Goal: Task Accomplishment & Management: Use online tool/utility

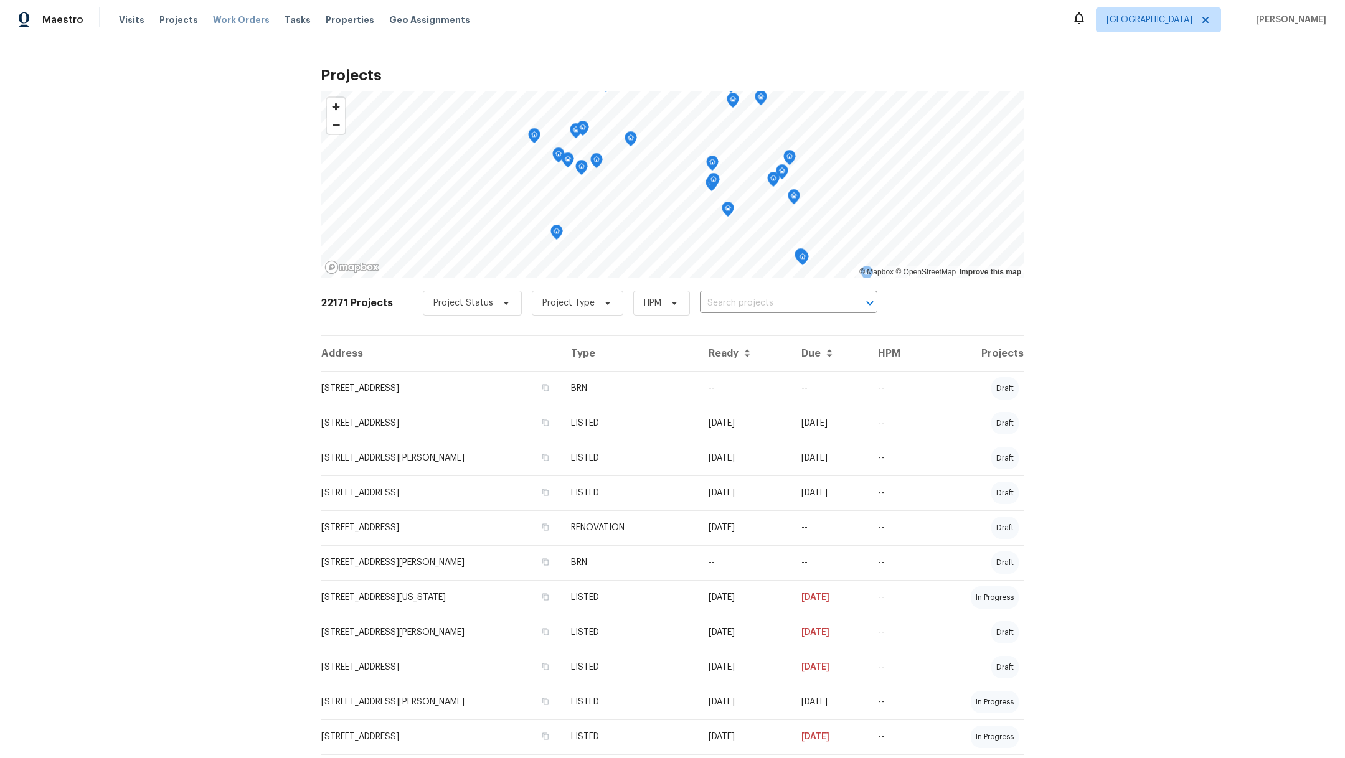
click at [227, 20] on span "Work Orders" at bounding box center [241, 20] width 57 height 12
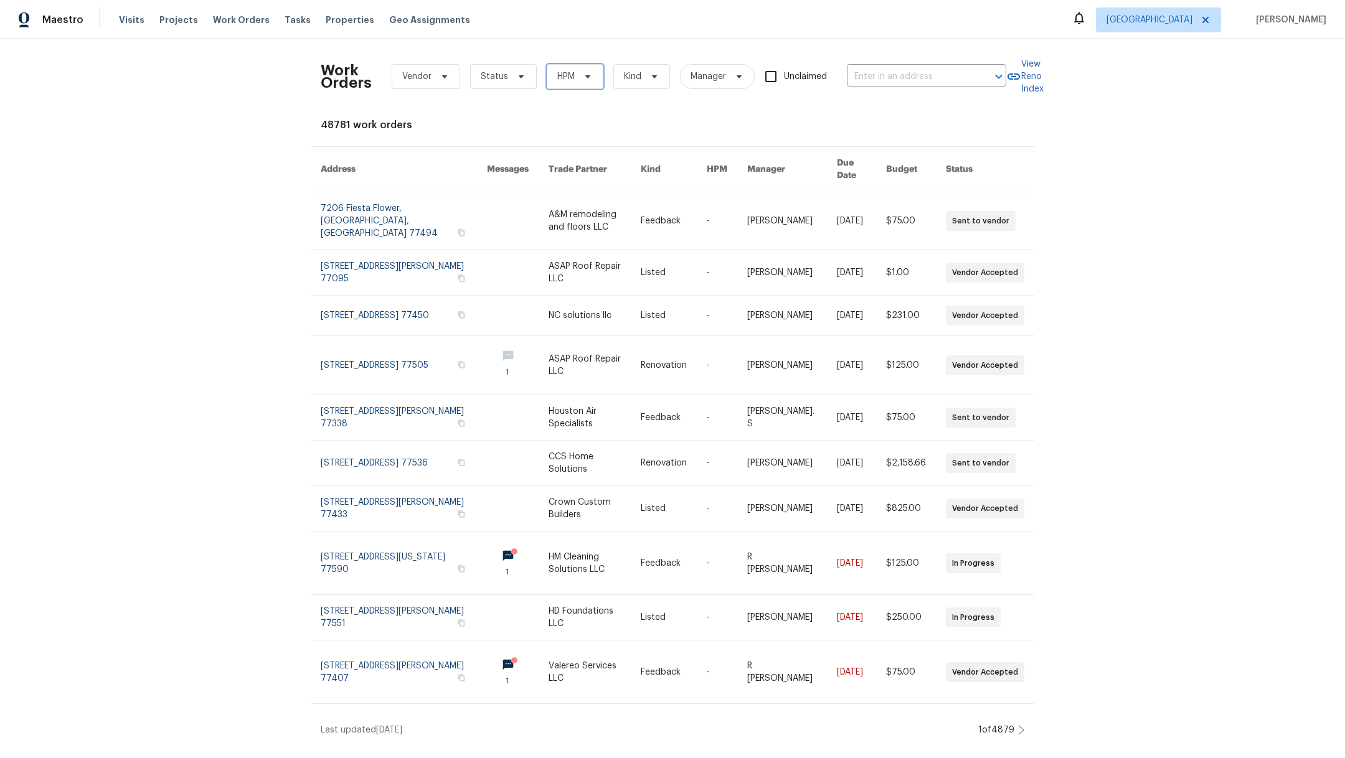
click at [565, 78] on span "HPM" at bounding box center [565, 76] width 17 height 12
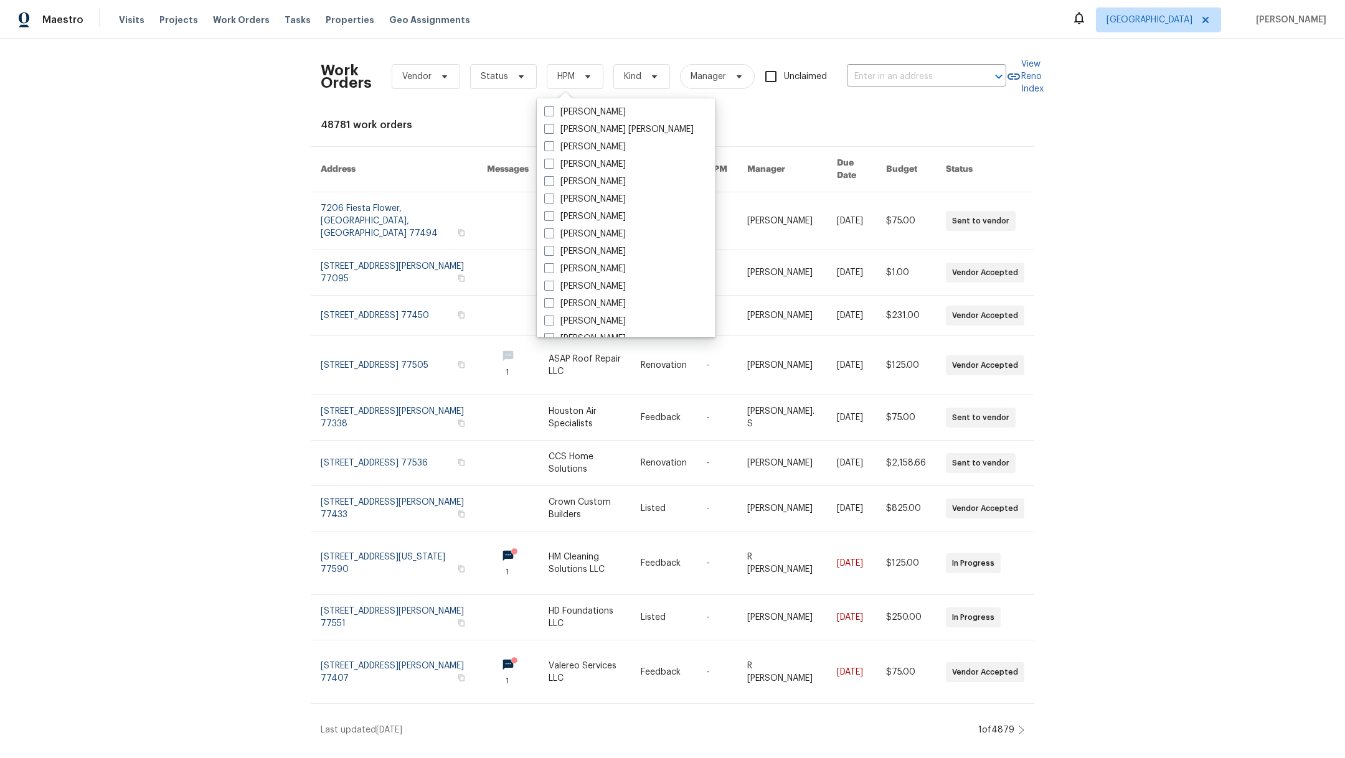
scroll to position [220, 0]
click at [549, 122] on span at bounding box center [549, 118] width 10 height 10
click at [549, 120] on input "[PERSON_NAME]" at bounding box center [548, 116] width 8 height 8
checkbox input "true"
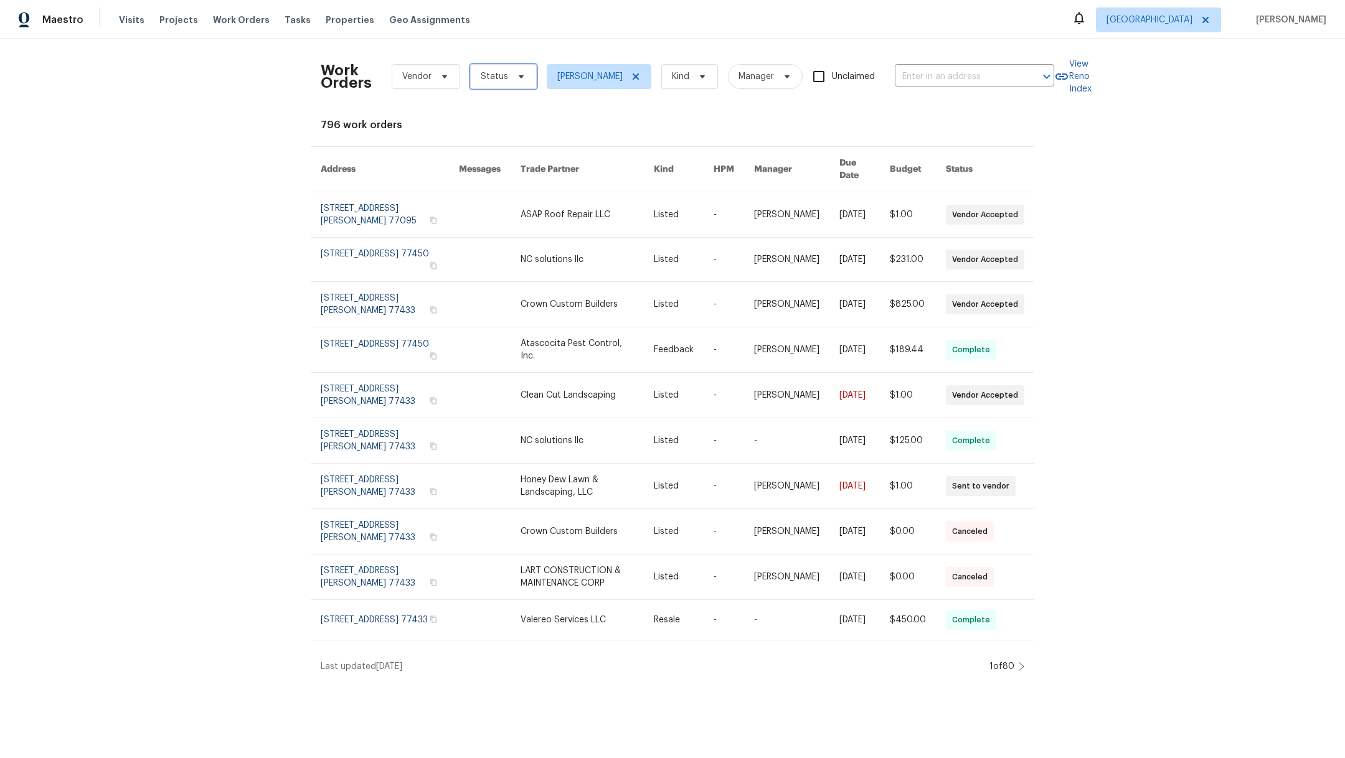
click at [489, 83] on span "Status" at bounding box center [503, 76] width 67 height 25
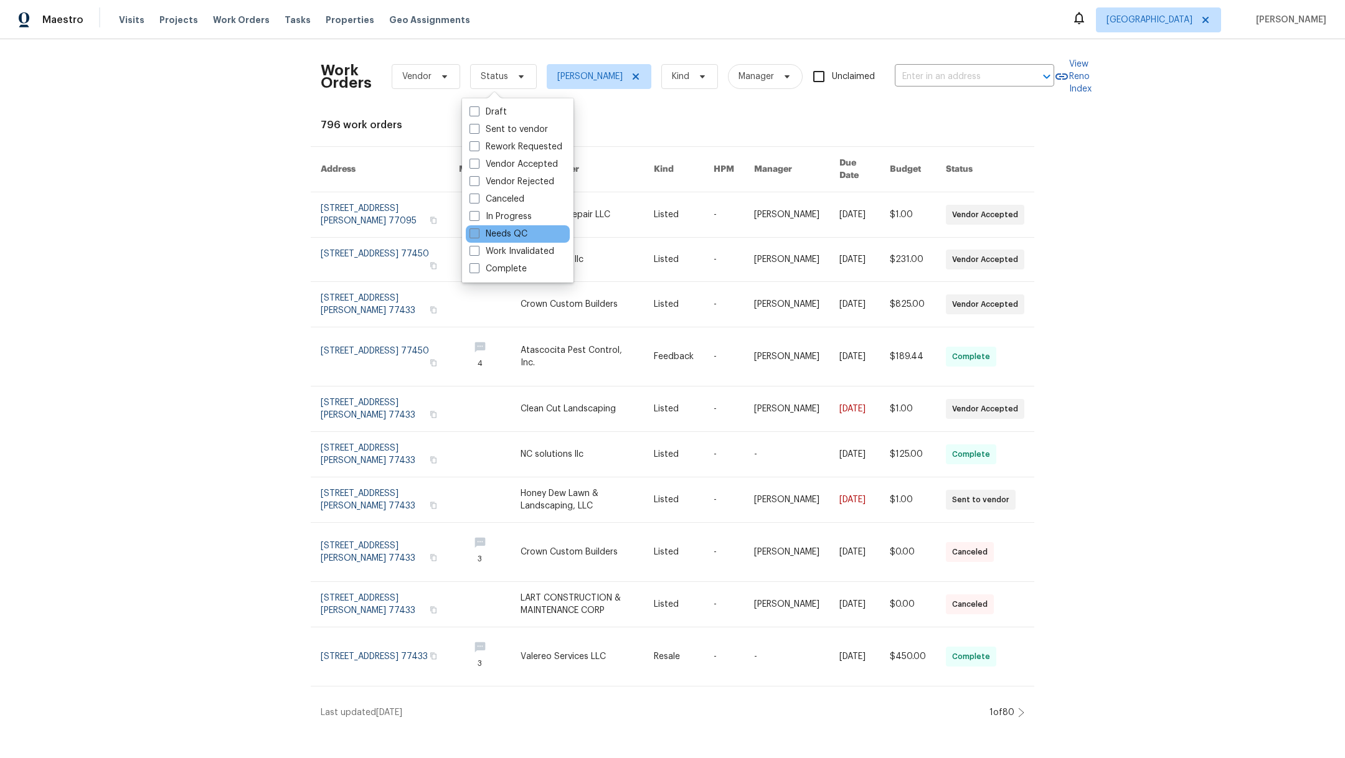
click at [471, 233] on span at bounding box center [474, 234] width 10 height 10
click at [471, 233] on input "Needs QC" at bounding box center [473, 232] width 8 height 8
checkbox input "true"
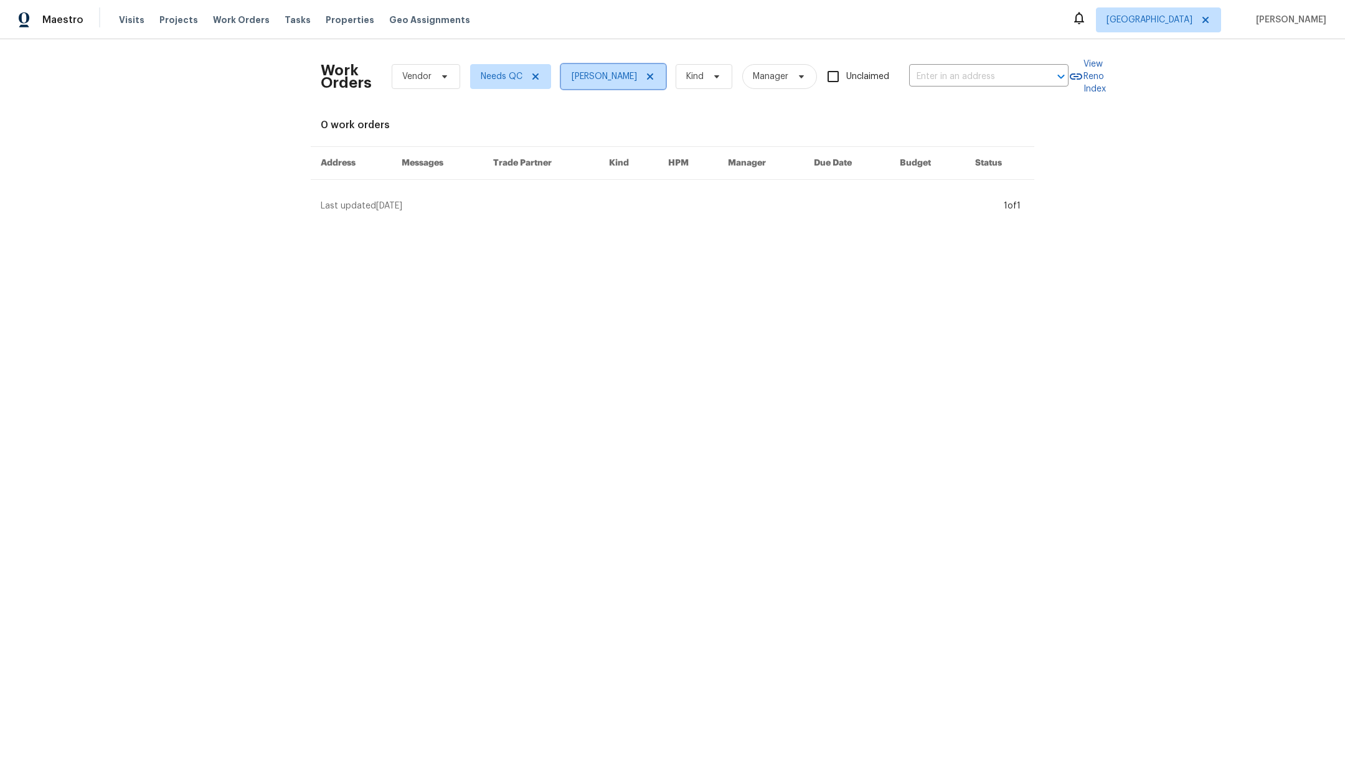
click at [655, 72] on icon at bounding box center [650, 77] width 10 height 10
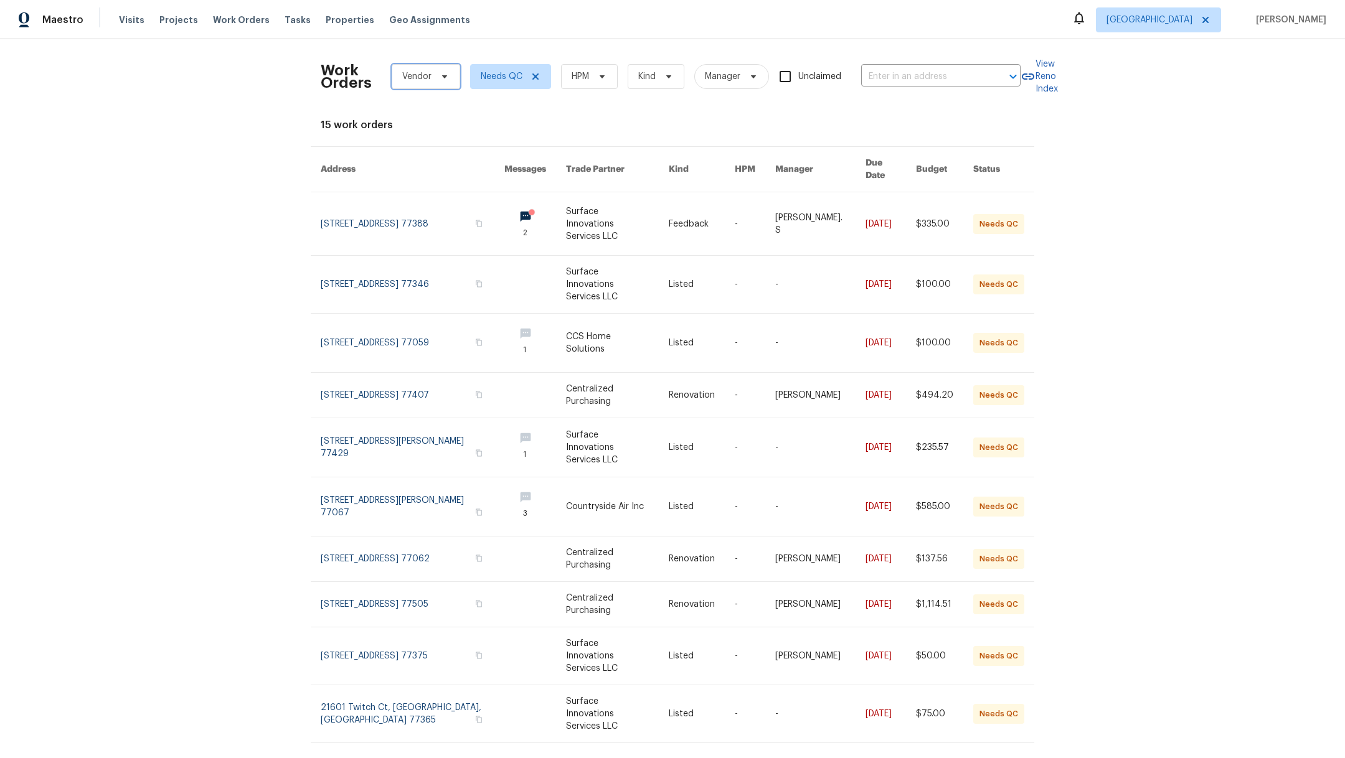
click at [405, 77] on span "Vendor" at bounding box center [416, 76] width 29 height 12
type input "va"
click at [420, 159] on div "Valereo Services LLC - HOU-S" at bounding box center [451, 162] width 121 height 12
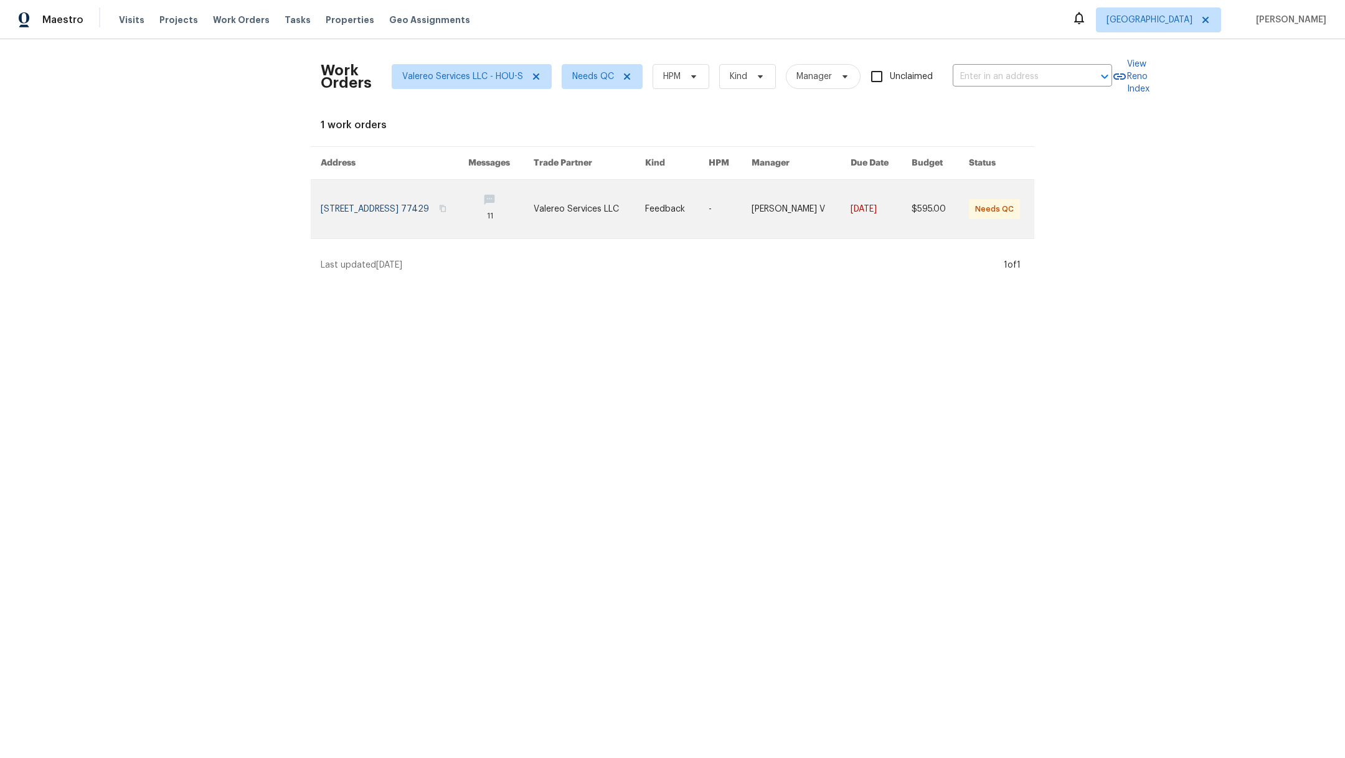
click at [425, 200] on link at bounding box center [395, 209] width 148 height 59
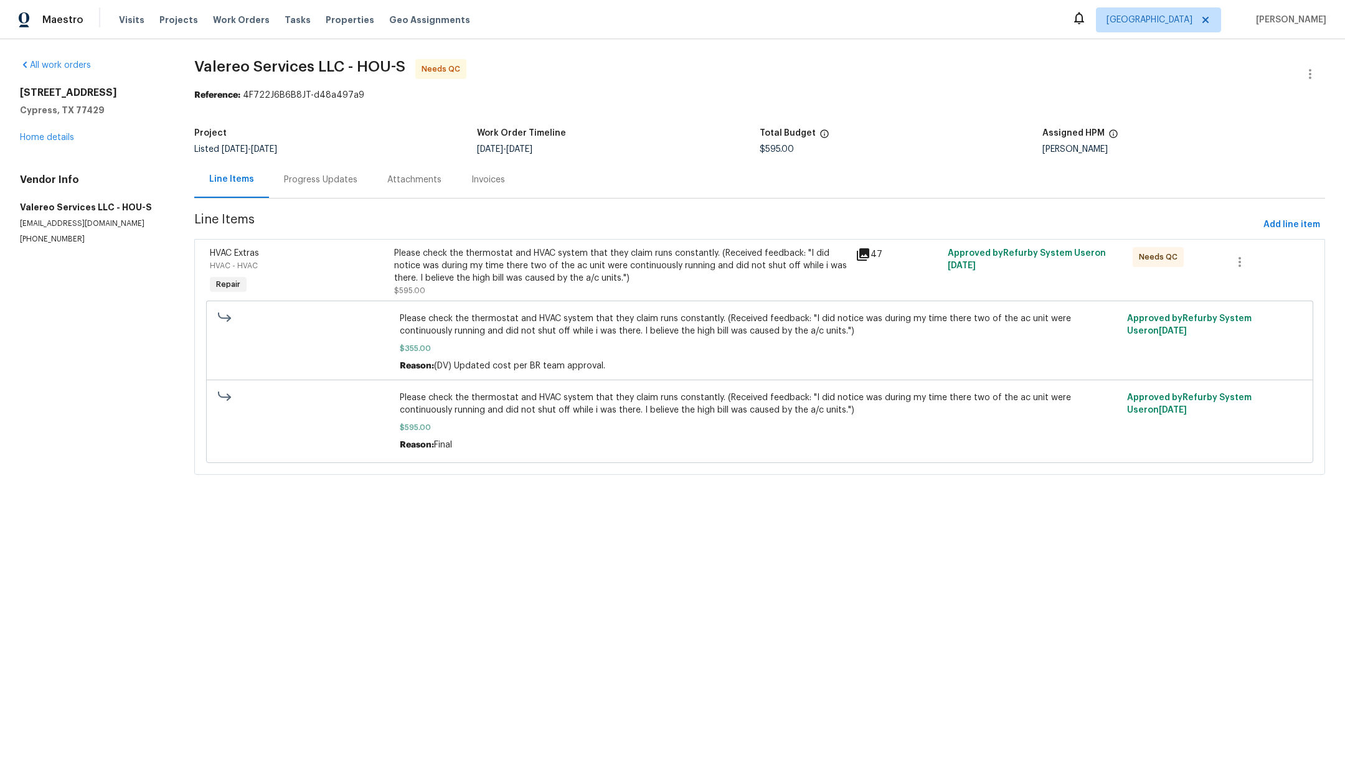
click at [606, 276] on div "Please check the thermostat and HVAC system that they claim runs constantly. (R…" at bounding box center [621, 265] width 454 height 37
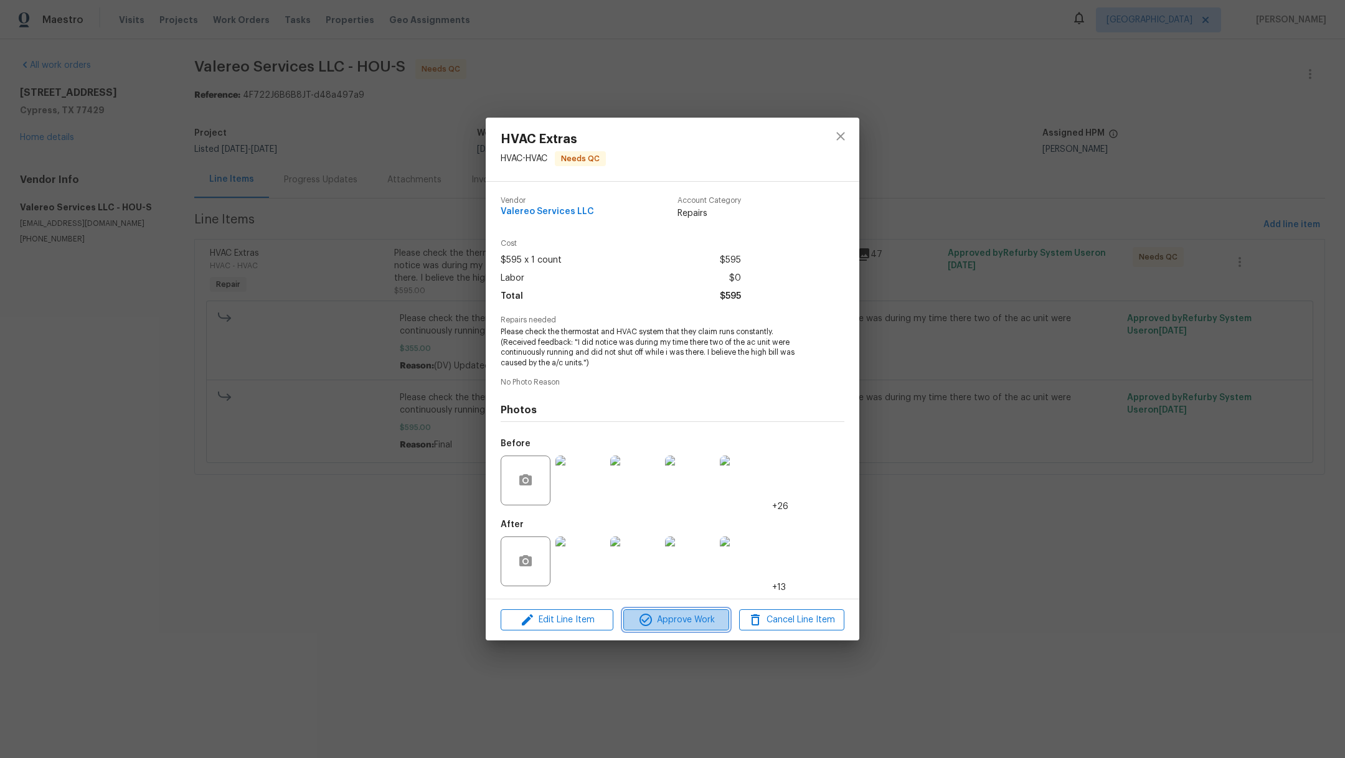
click at [674, 622] on span "Approve Work" at bounding box center [676, 621] width 98 height 16
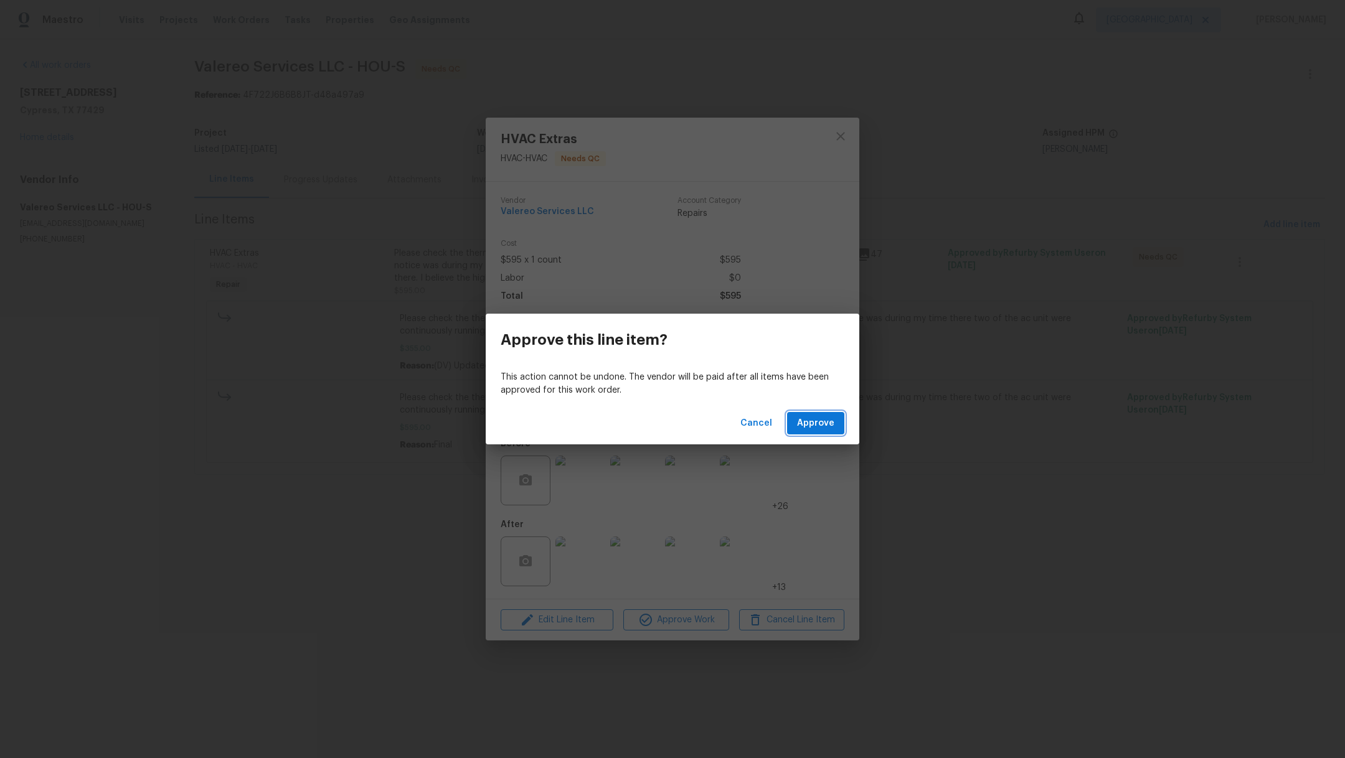
click at [831, 426] on span "Approve" at bounding box center [815, 424] width 37 height 16
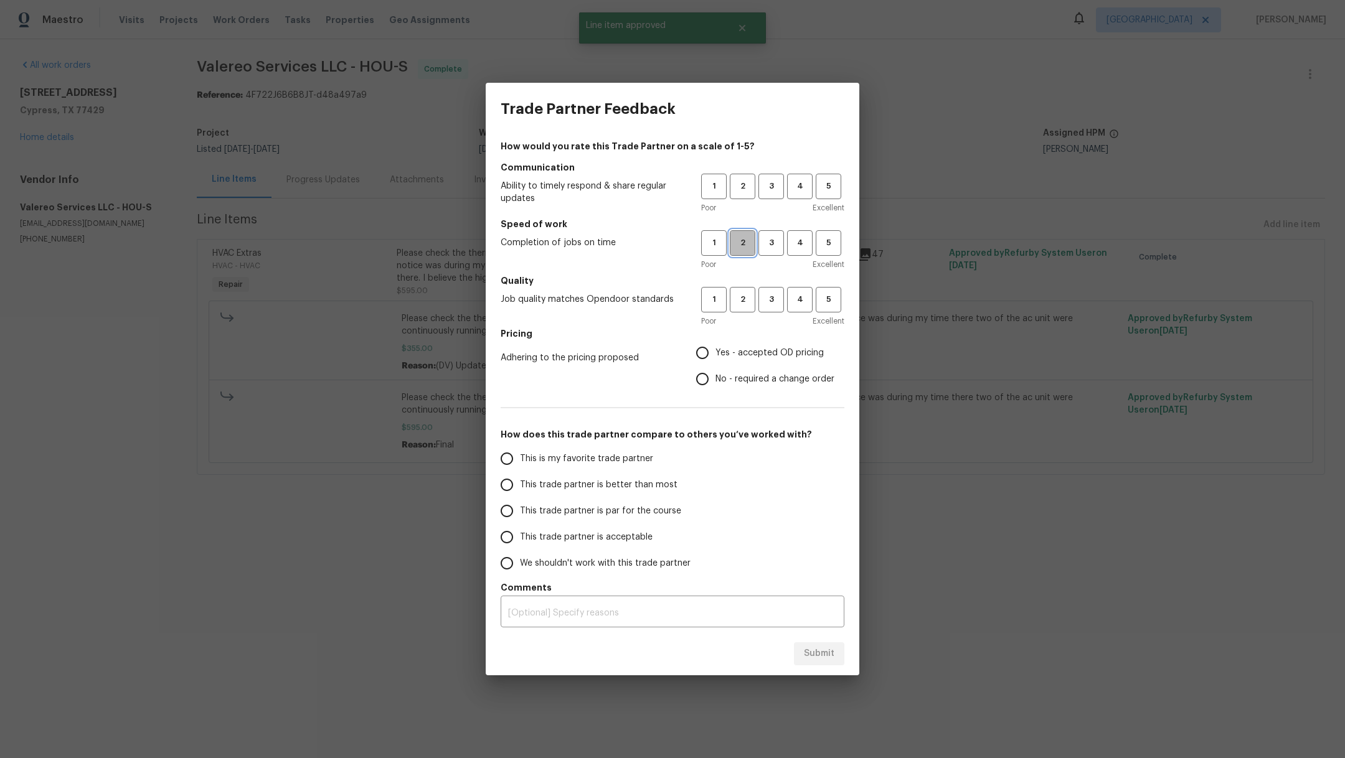
click at [742, 247] on span "2" at bounding box center [742, 243] width 23 height 14
click at [752, 299] on span "2" at bounding box center [742, 300] width 23 height 14
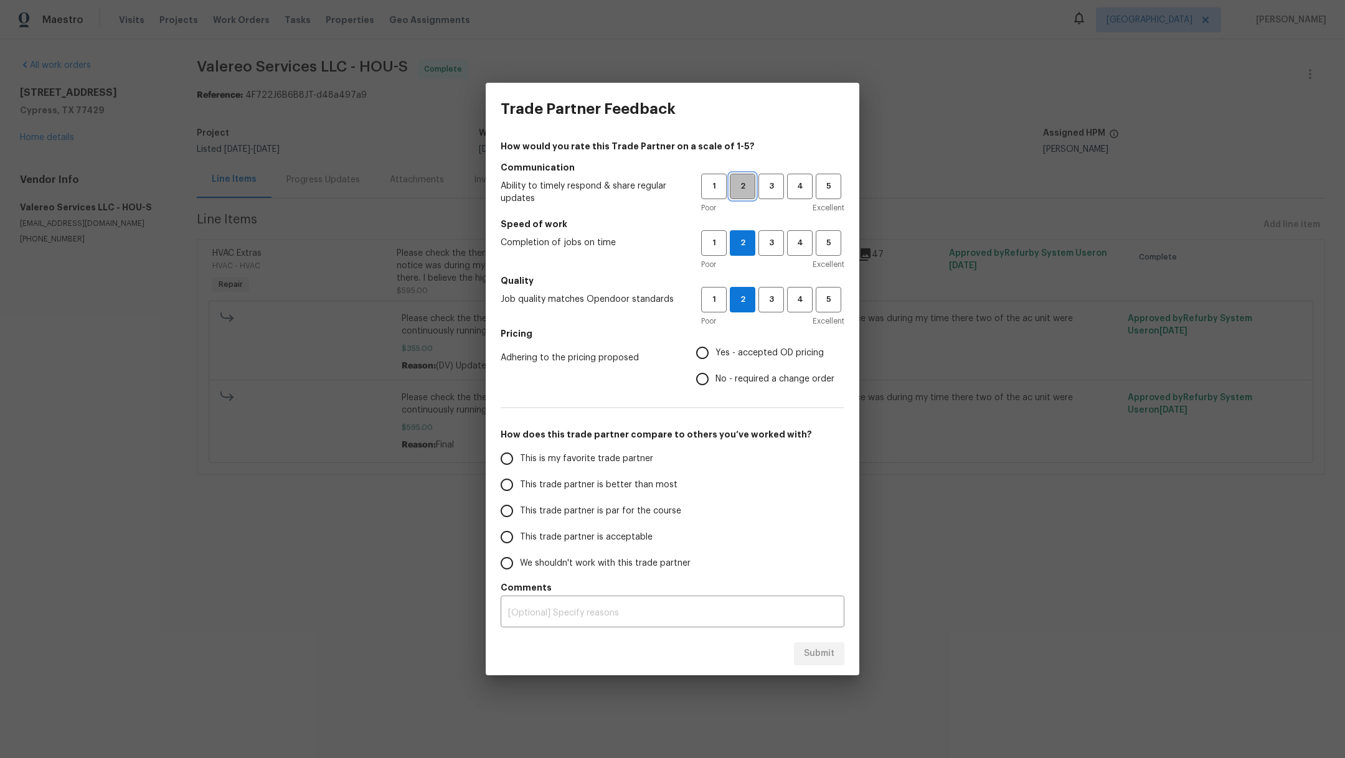
click at [752, 184] on span "2" at bounding box center [742, 186] width 23 height 14
click at [706, 374] on input "No - required a change order" at bounding box center [702, 379] width 26 height 26
radio input "true"
click at [649, 502] on label "This trade partner is par for the course" at bounding box center [592, 511] width 197 height 26
click at [520, 502] on input "This trade partner is par for the course" at bounding box center [507, 511] width 26 height 26
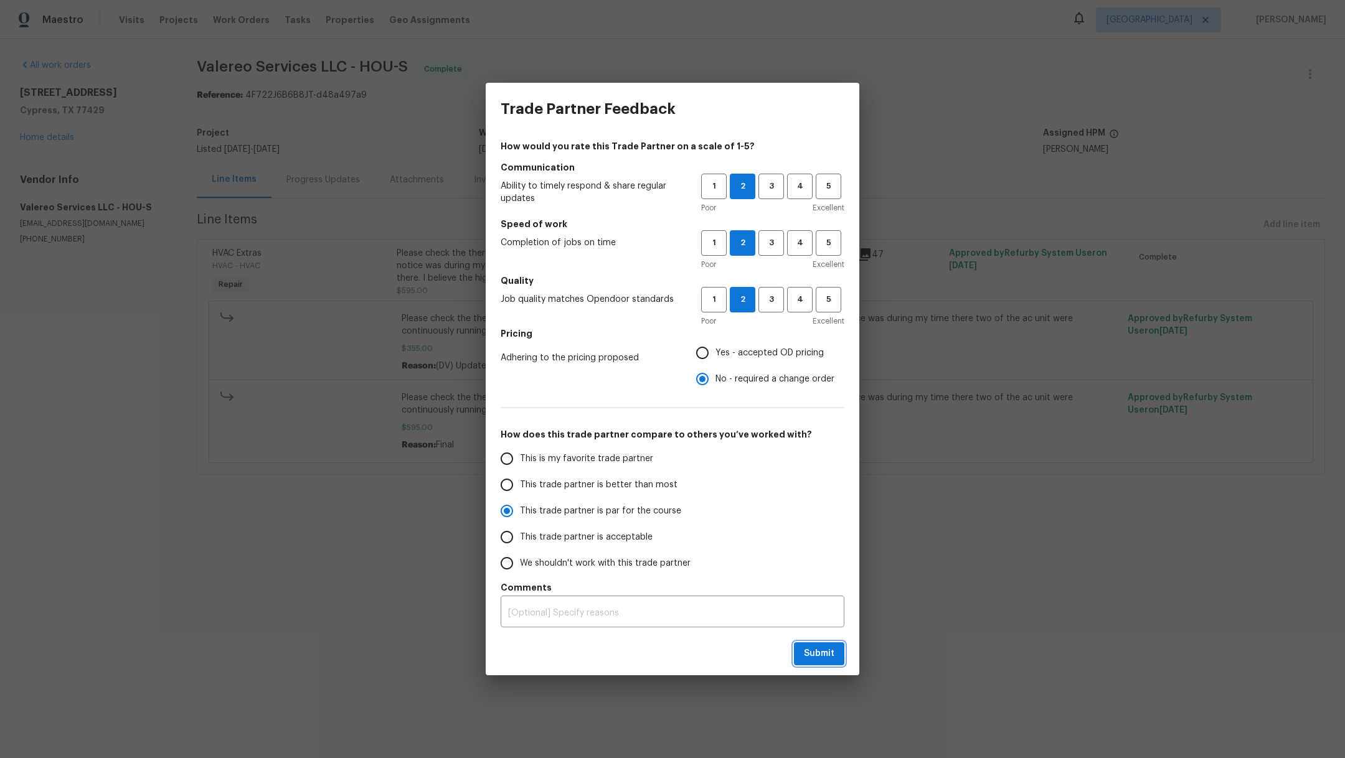
click at [826, 653] on span "Submit" at bounding box center [819, 654] width 31 height 16
radio input "true"
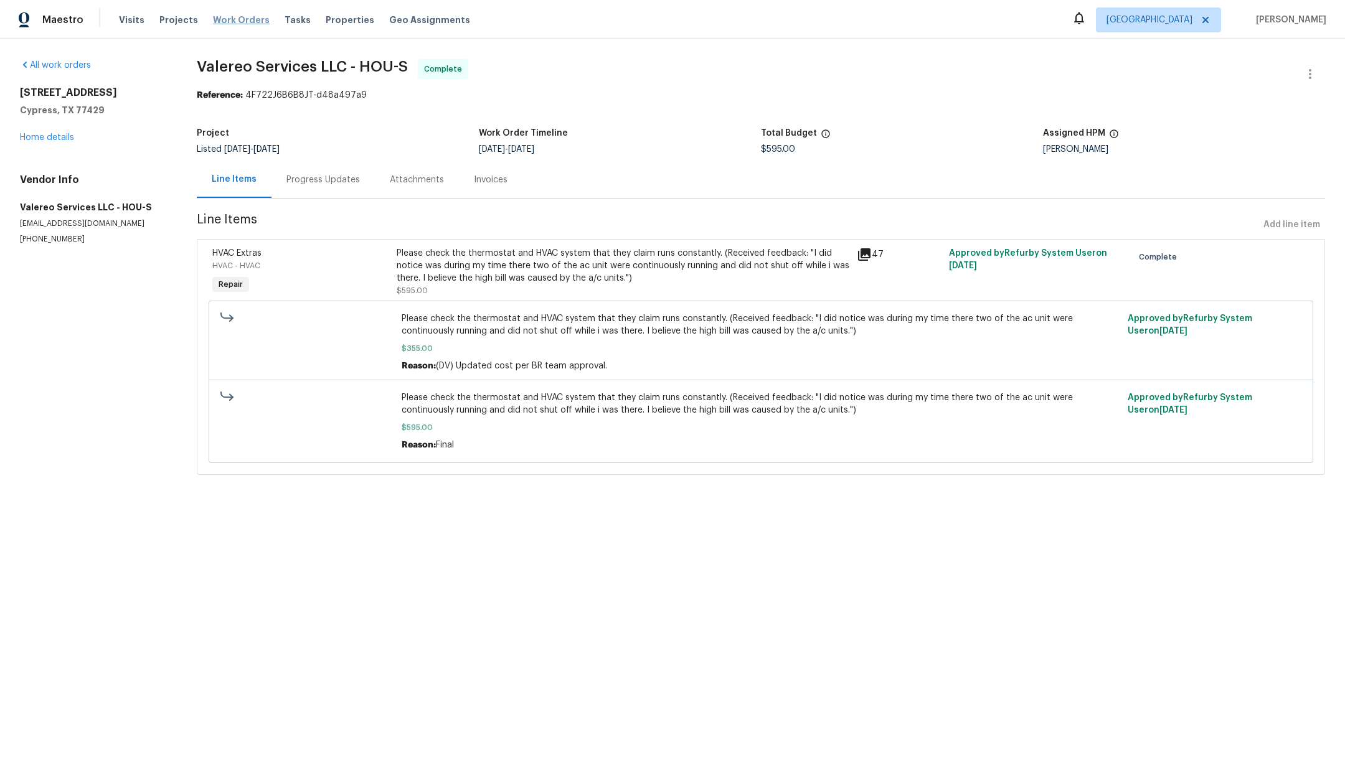
click at [222, 19] on span "Work Orders" at bounding box center [241, 20] width 57 height 12
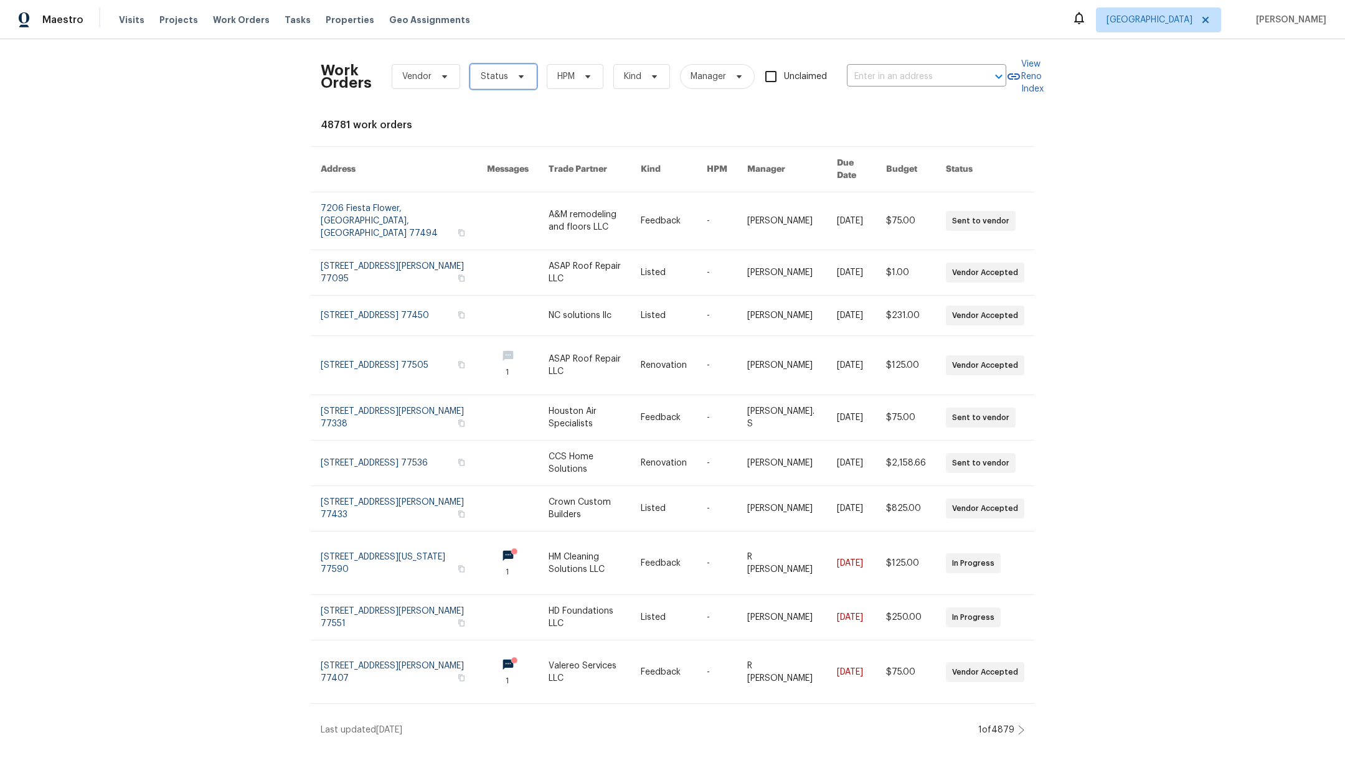
click at [496, 84] on span "Status" at bounding box center [503, 76] width 67 height 25
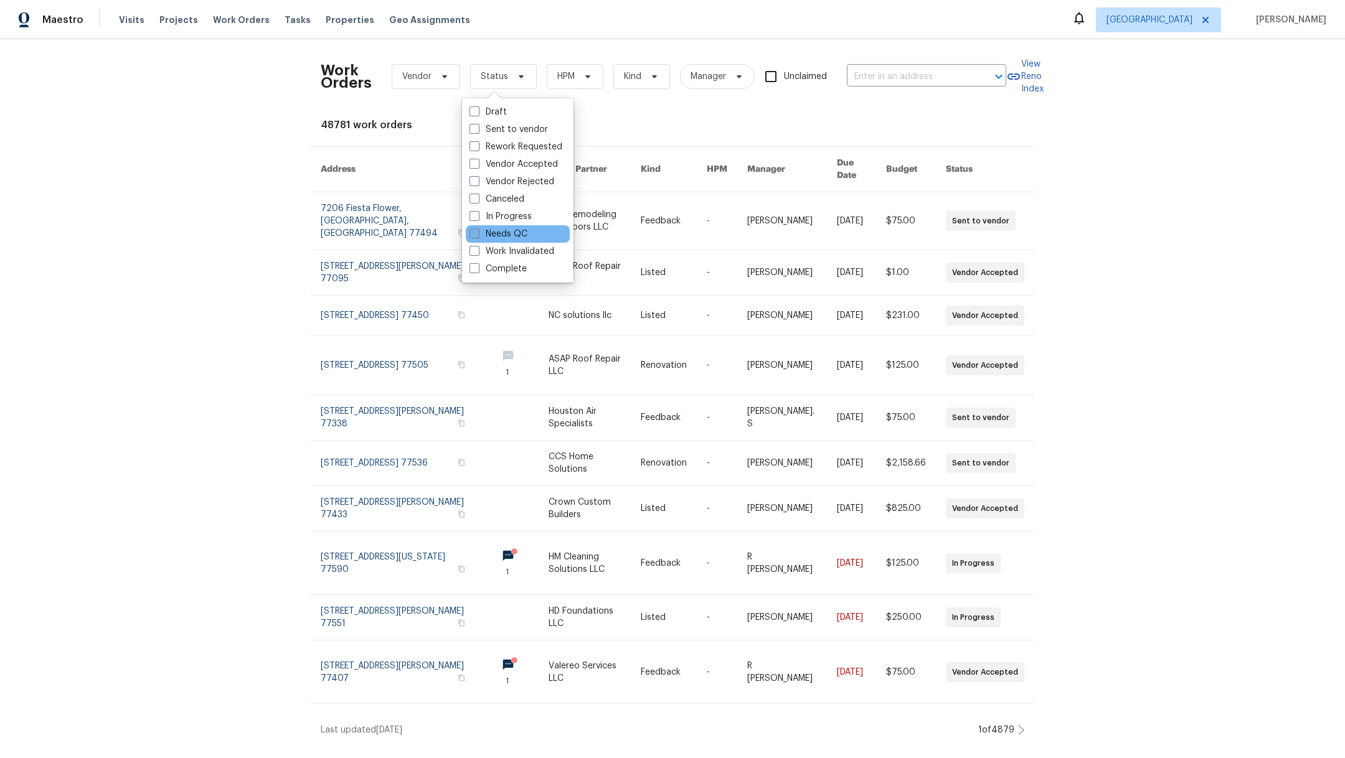
click at [474, 231] on span at bounding box center [474, 234] width 10 height 10
click at [474, 231] on input "Needs QC" at bounding box center [473, 232] width 8 height 8
checkbox input "true"
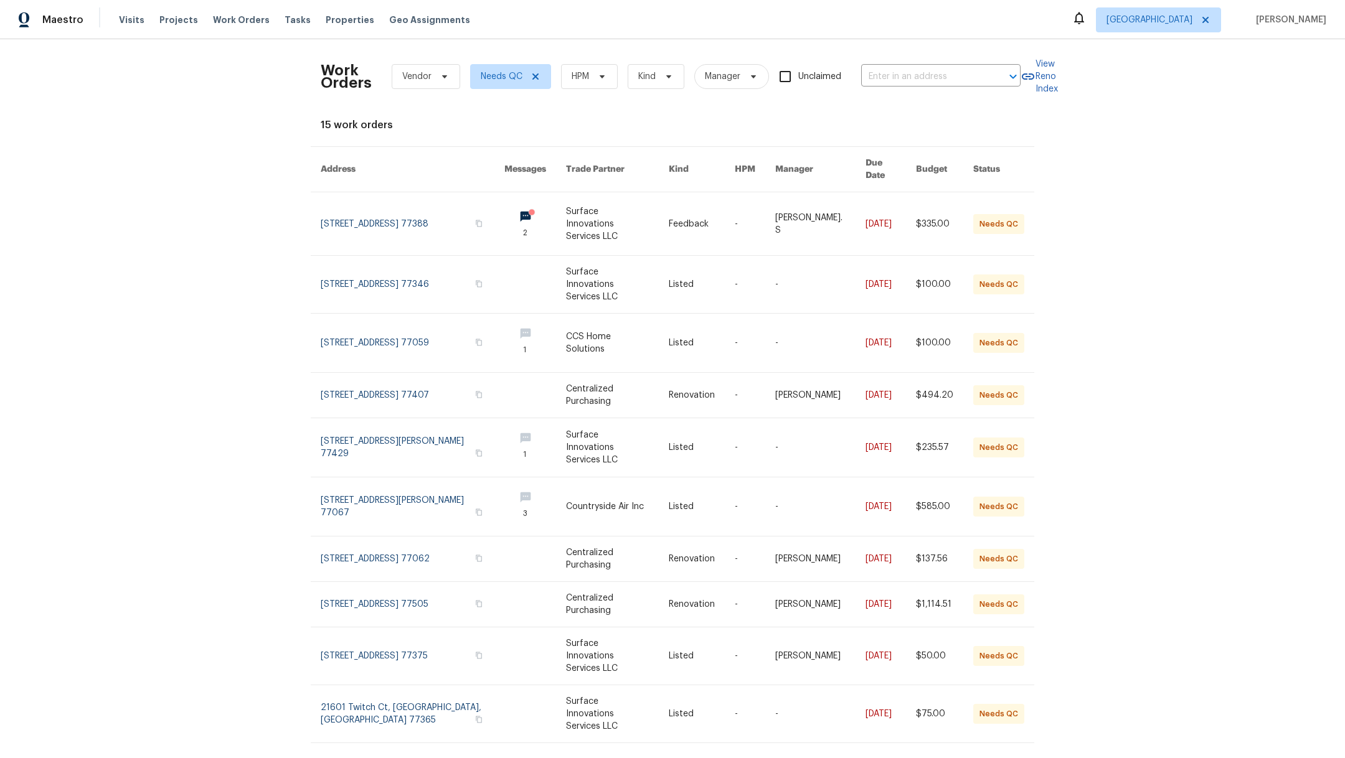
click at [1018, 758] on icon at bounding box center [1021, 770] width 6 height 10
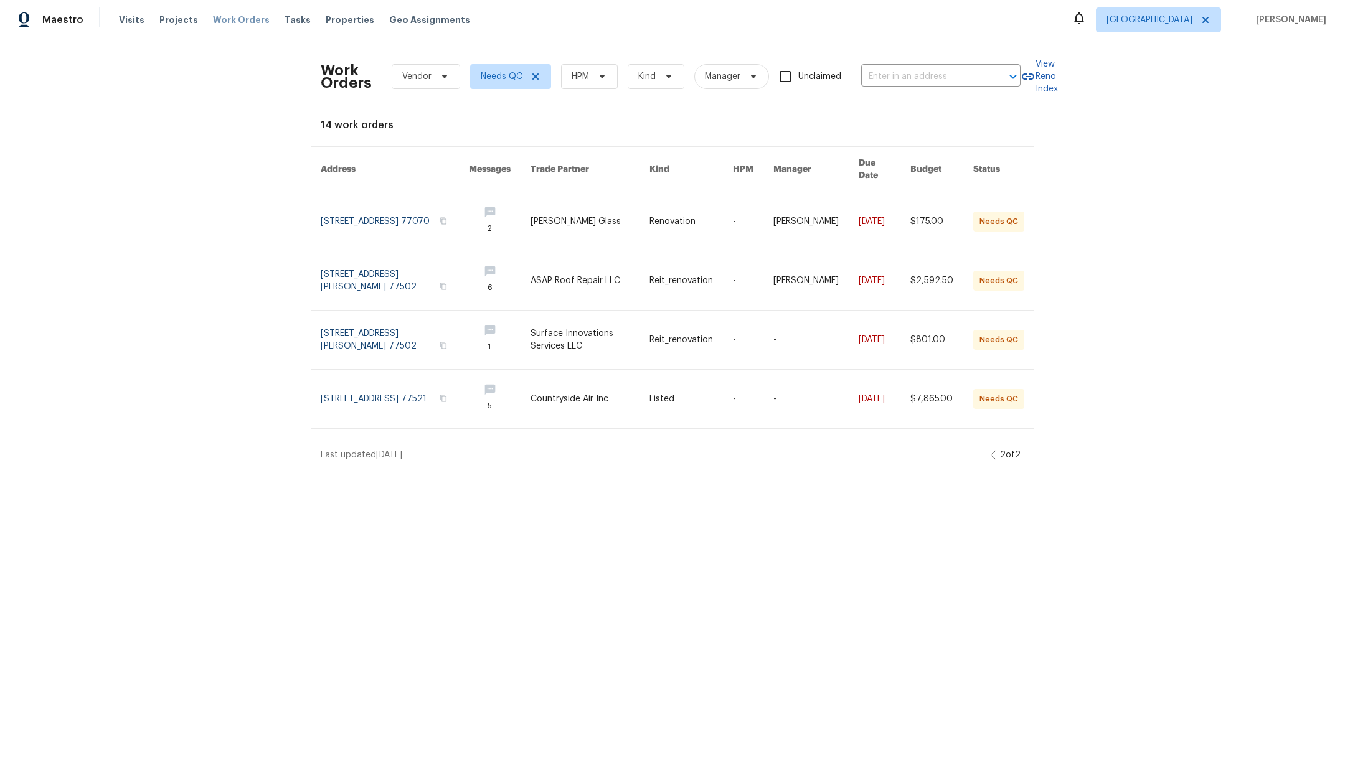
click at [230, 21] on span "Work Orders" at bounding box center [241, 20] width 57 height 12
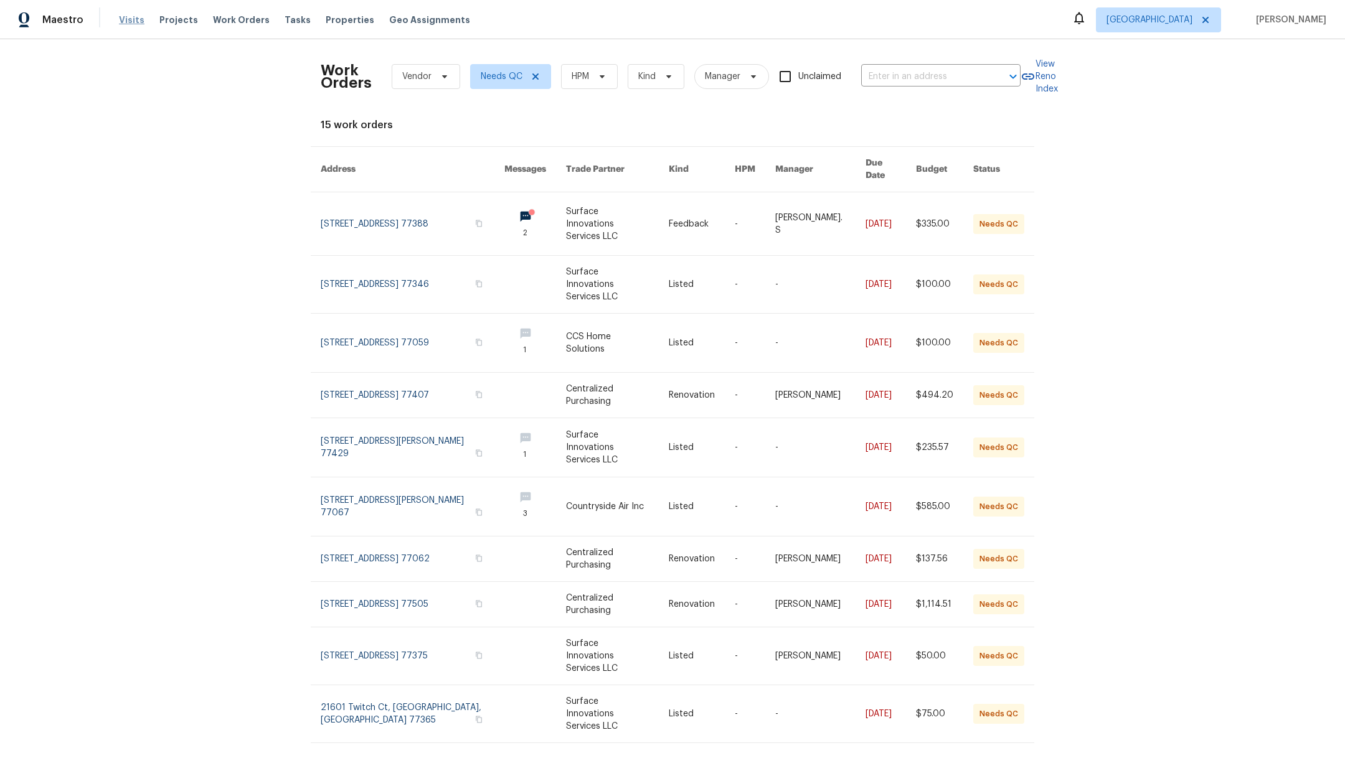
click at [129, 21] on span "Visits" at bounding box center [132, 20] width 26 height 12
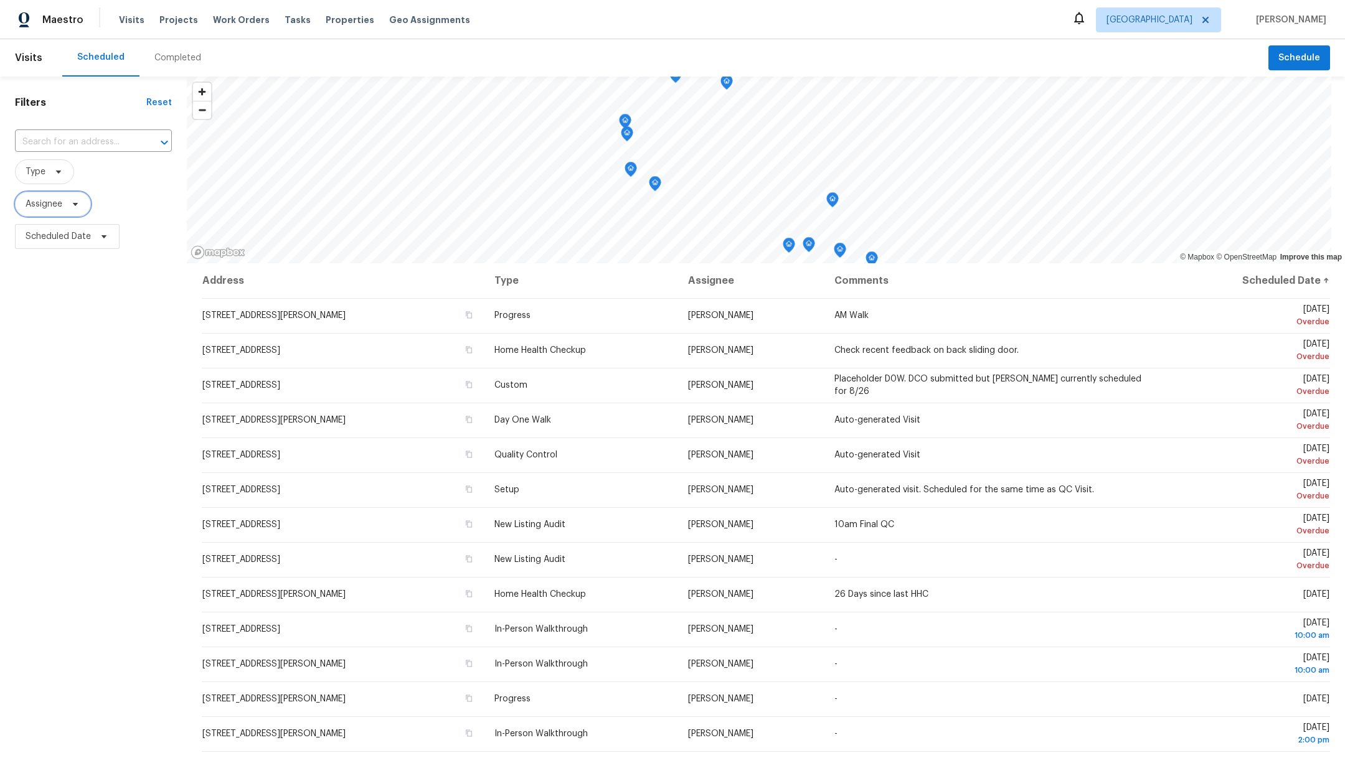
click at [40, 207] on span "Assignee" at bounding box center [44, 204] width 37 height 12
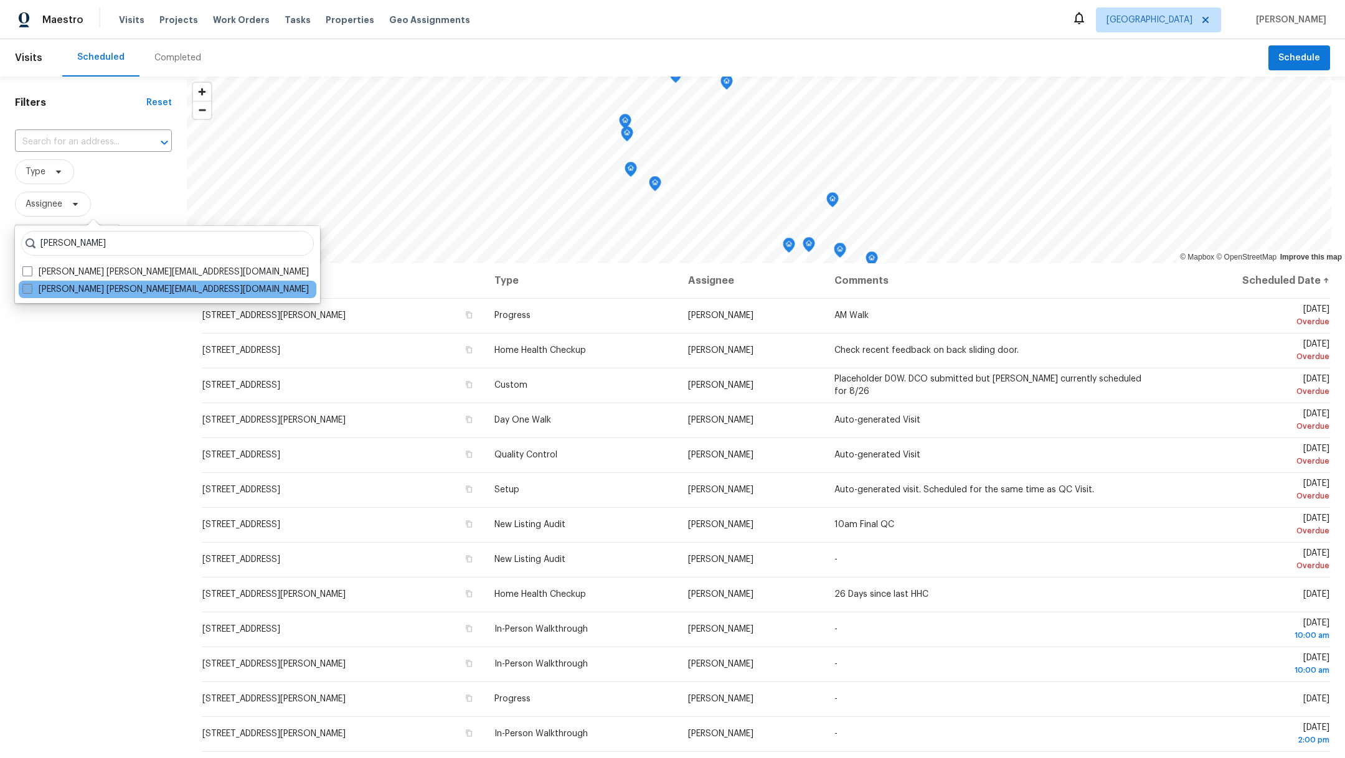
type input "[PERSON_NAME]"
click at [27, 290] on span at bounding box center [27, 289] width 10 height 10
click at [27, 290] on input "[PERSON_NAME] [PERSON_NAME][EMAIL_ADDRESS][DOMAIN_NAME]" at bounding box center [26, 287] width 8 height 8
checkbox input "true"
